Goal: Navigation & Orientation: Find specific page/section

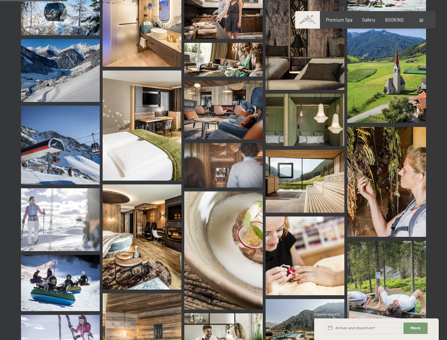
scroll to position [934, 0]
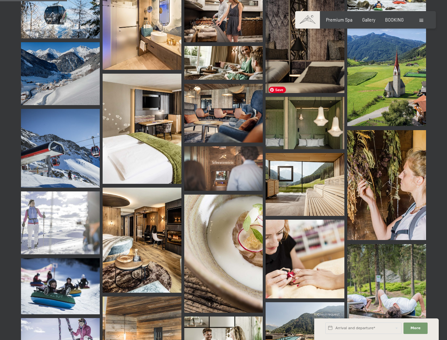
click at [276, 89] on span "Save" at bounding box center [276, 90] width 17 height 6
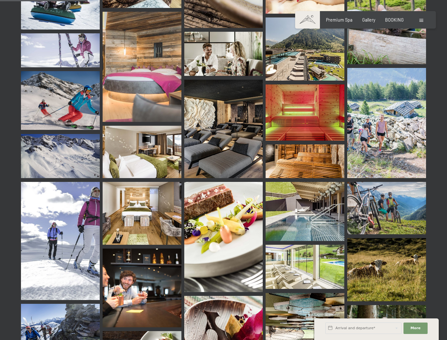
scroll to position [1220, 0]
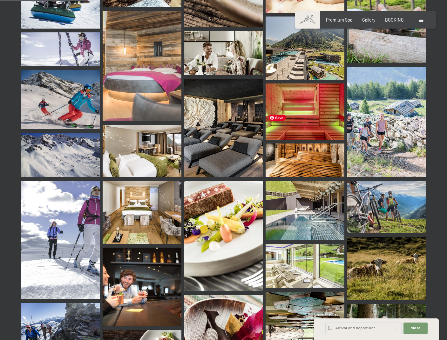
click at [315, 181] on img at bounding box center [304, 210] width 79 height 59
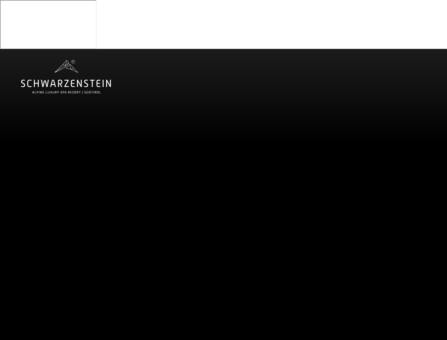
click at [368, 14] on span "Gallery" at bounding box center [368, 12] width 13 height 5
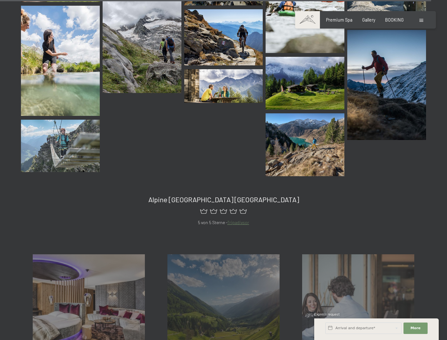
scroll to position [6041, 0]
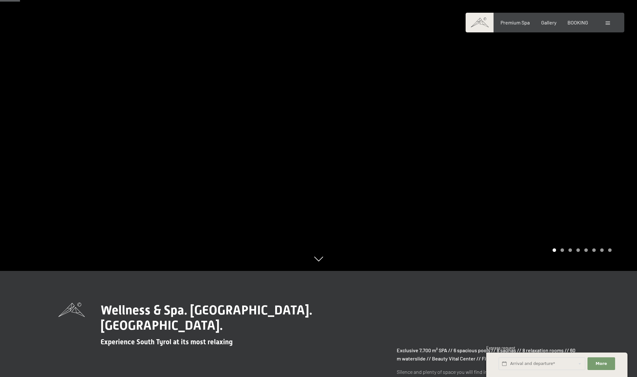
scroll to position [156, 0]
click at [614, 115] on div at bounding box center [478, 81] width 319 height 377
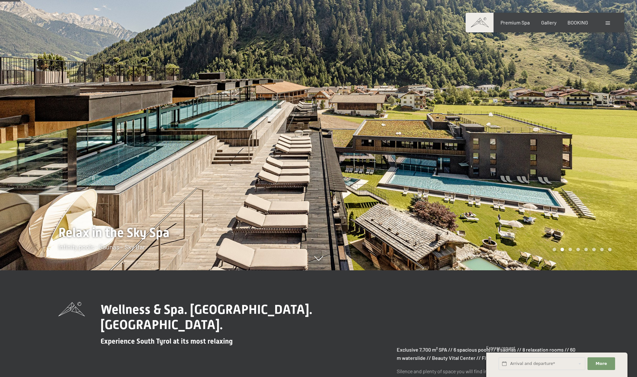
scroll to position [155, 0]
click at [620, 115] on div at bounding box center [478, 82] width 319 height 377
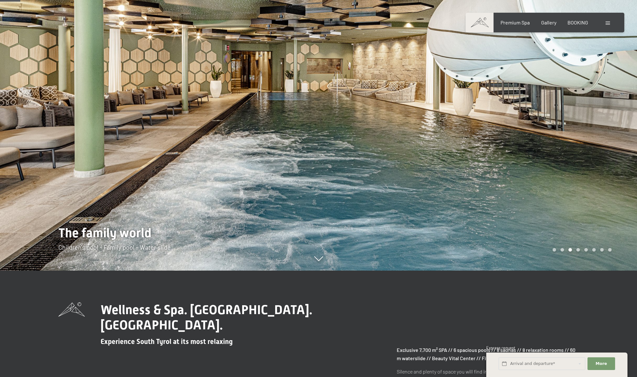
click at [620, 115] on div at bounding box center [478, 82] width 319 height 377
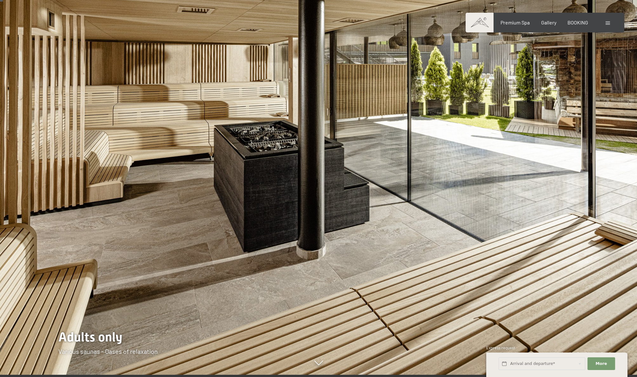
scroll to position [0, 0]
